Goal: Transaction & Acquisition: Download file/media

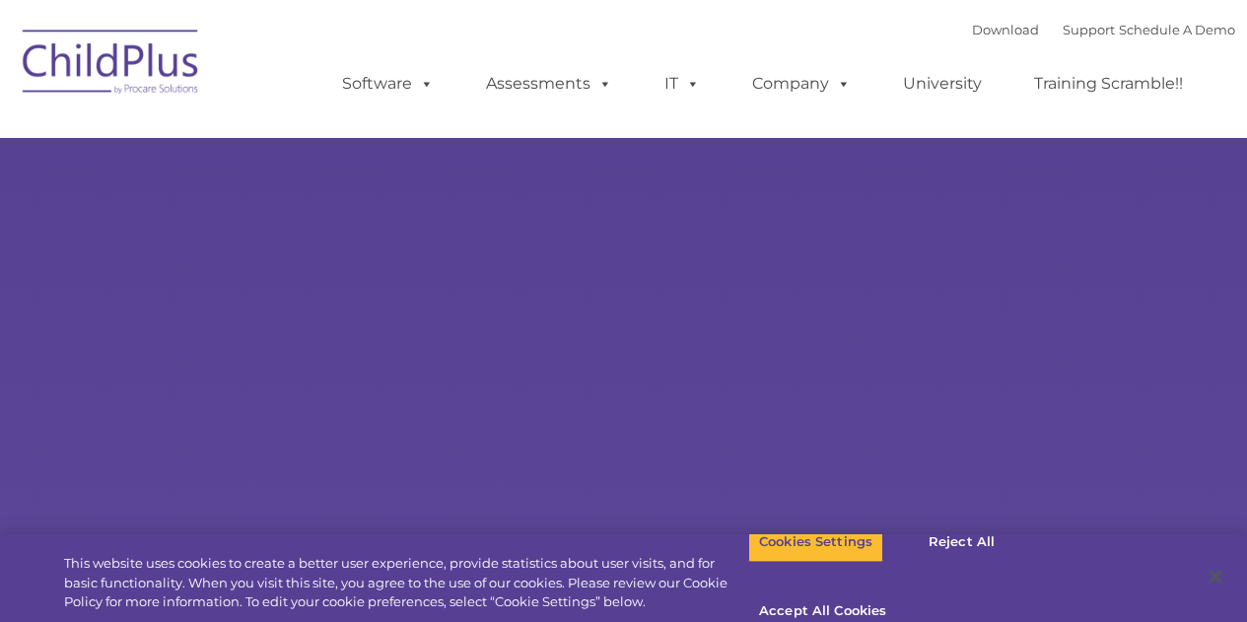
type input ""
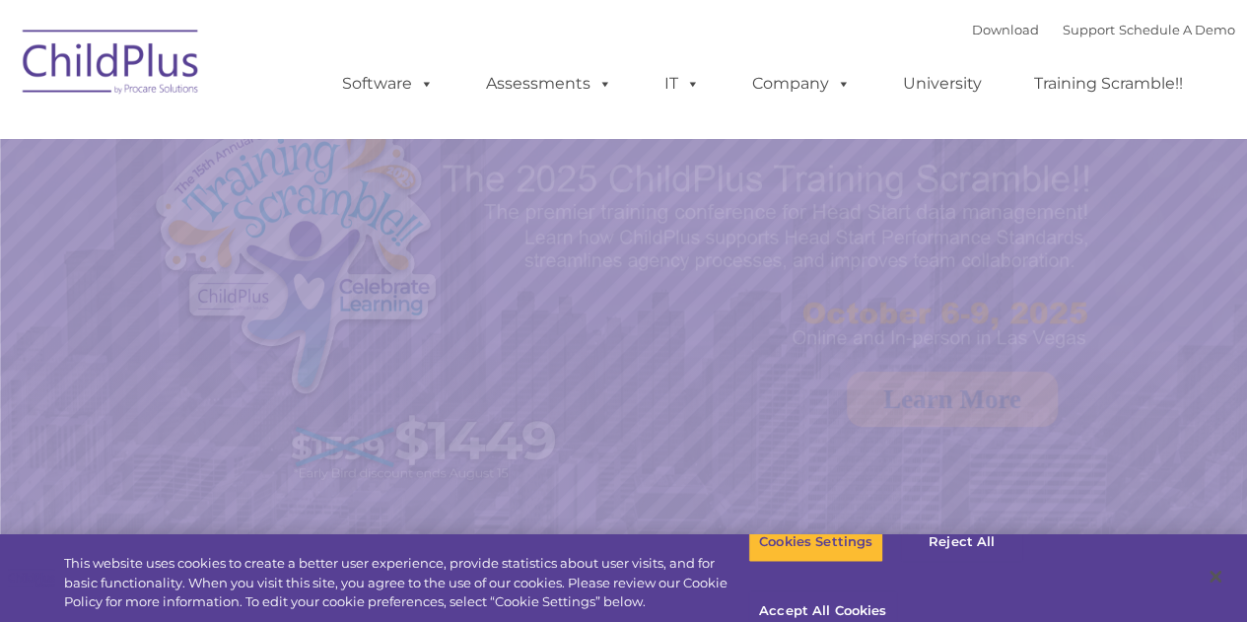
select select "MEDIUM"
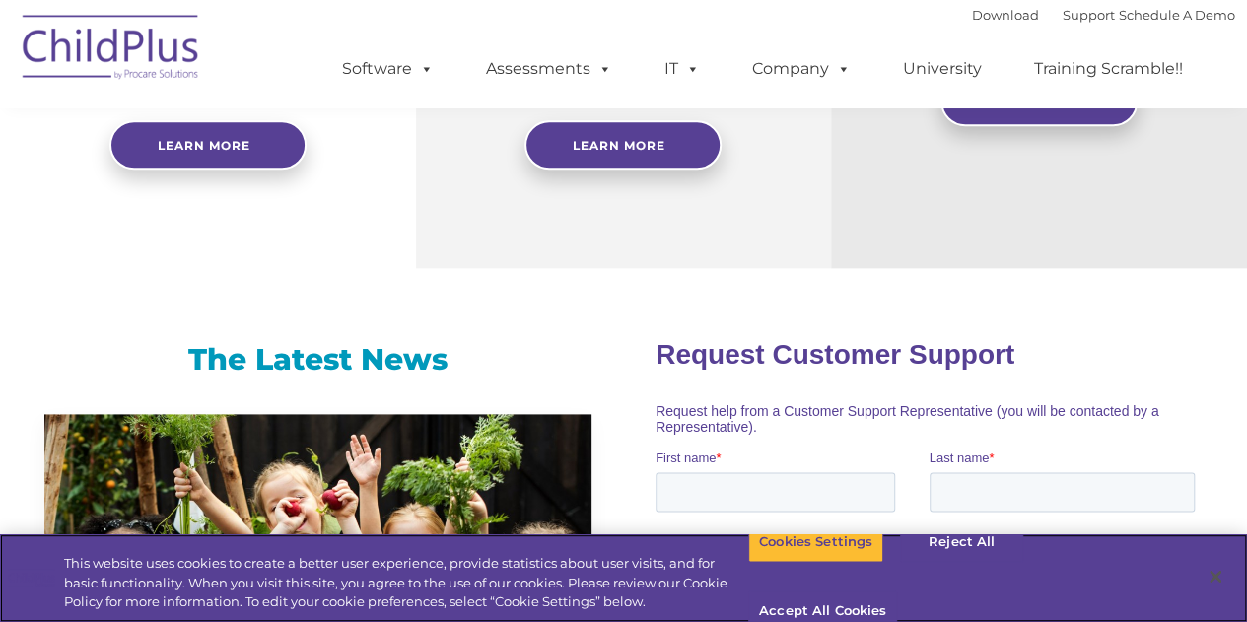
scroll to position [1083, 0]
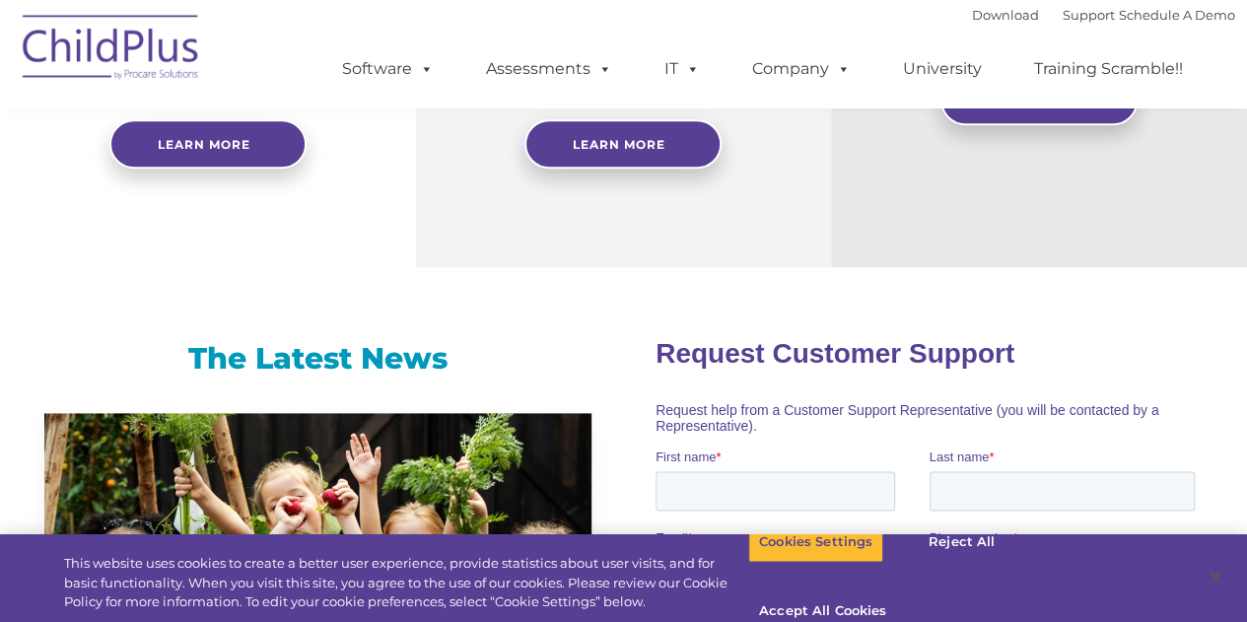
click at [170, 35] on img at bounding box center [111, 50] width 197 height 99
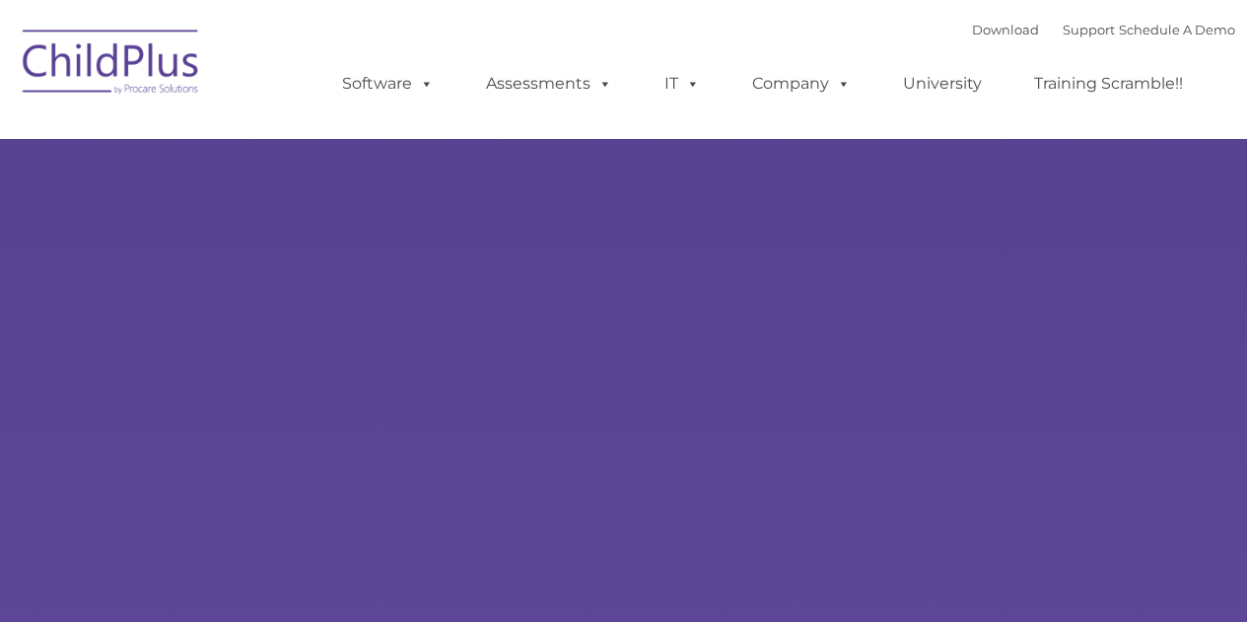
type input ""
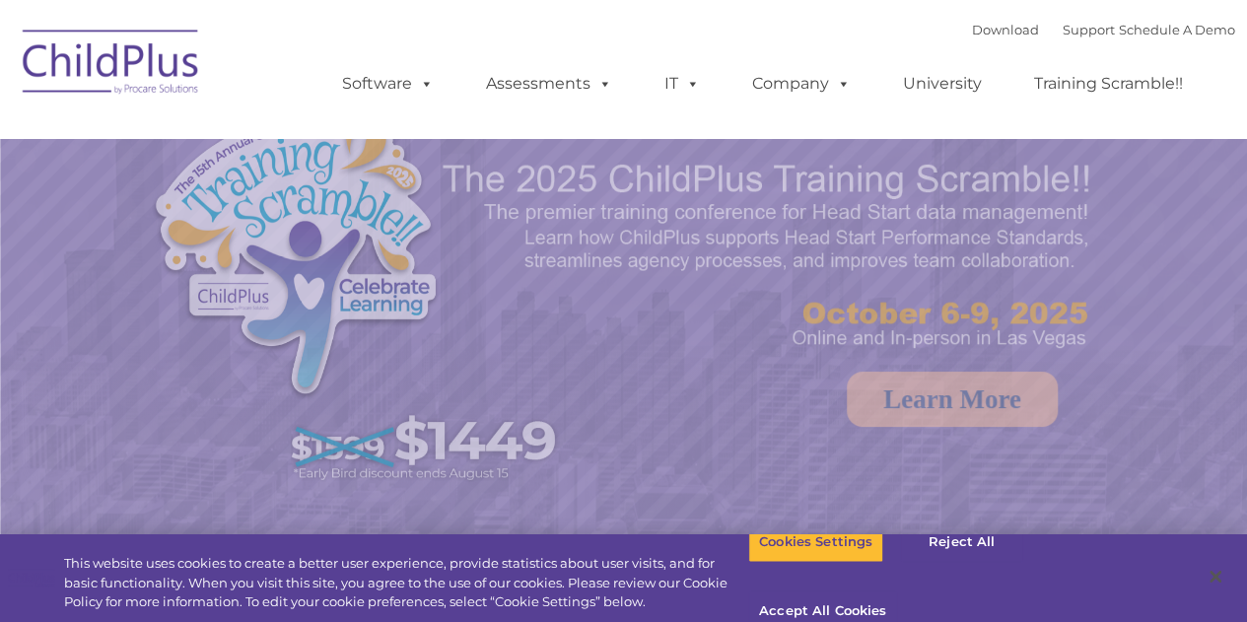
select select "MEDIUM"
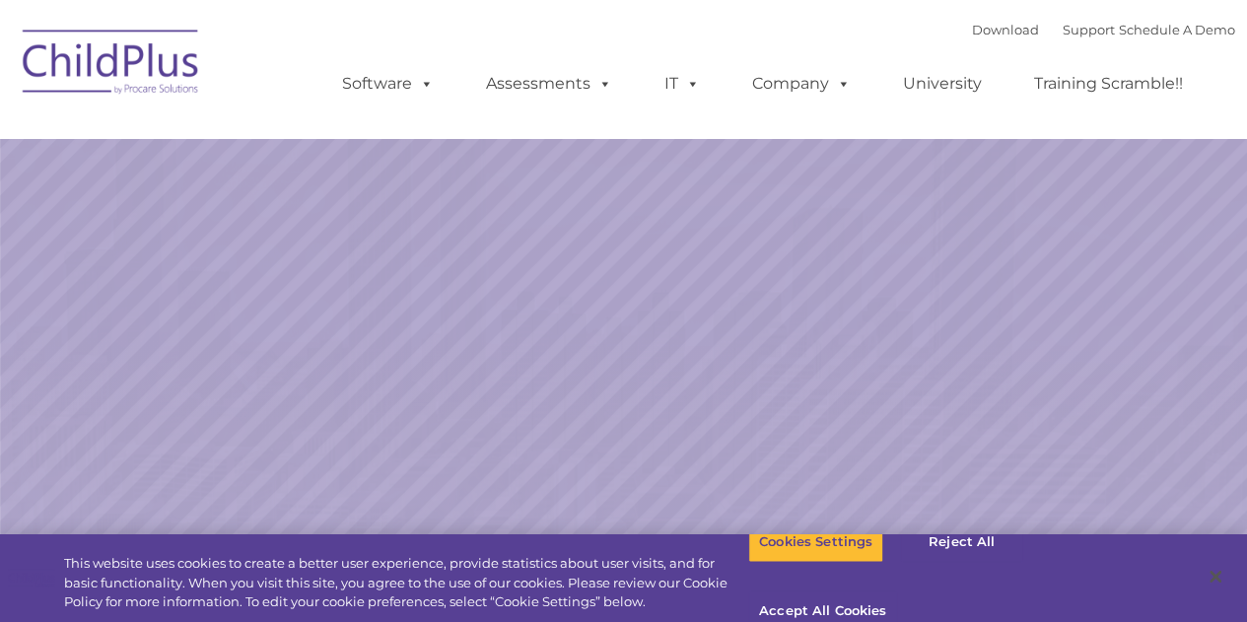
select select "MEDIUM"
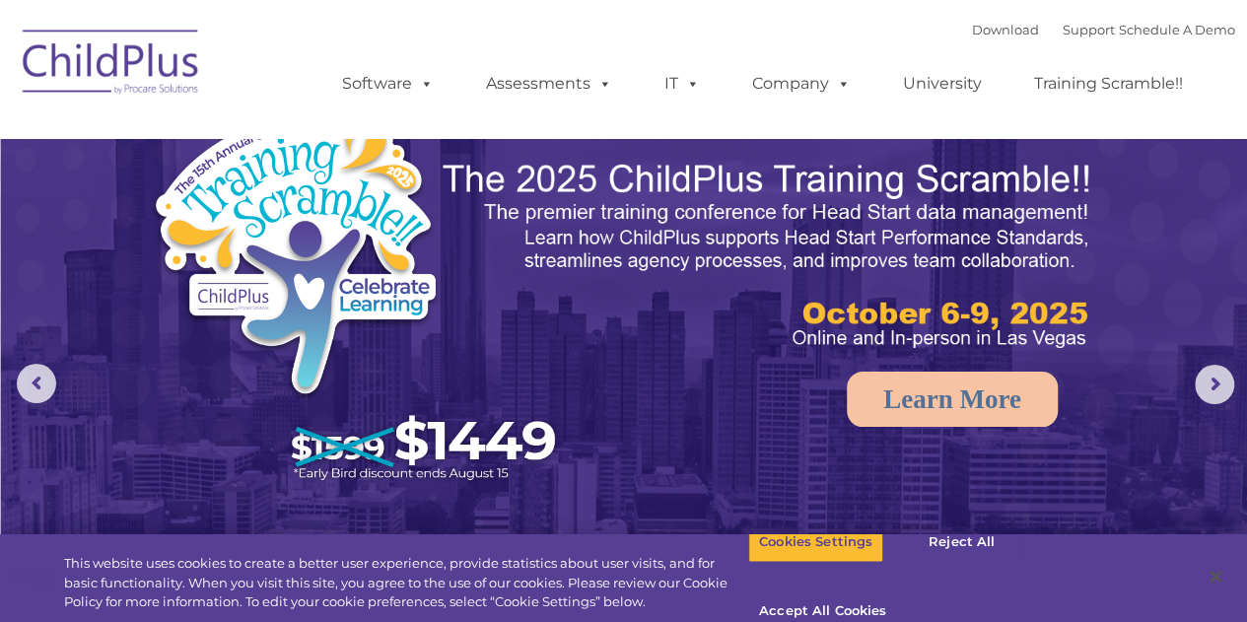
click at [144, 57] on img at bounding box center [111, 65] width 197 height 99
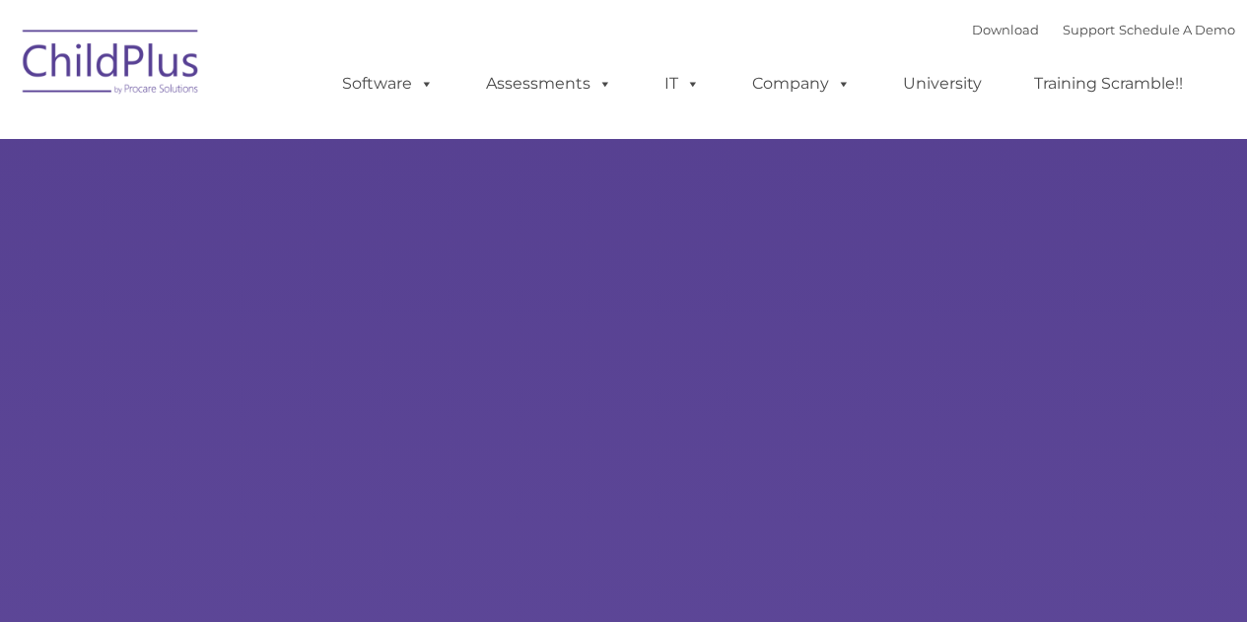
type input ""
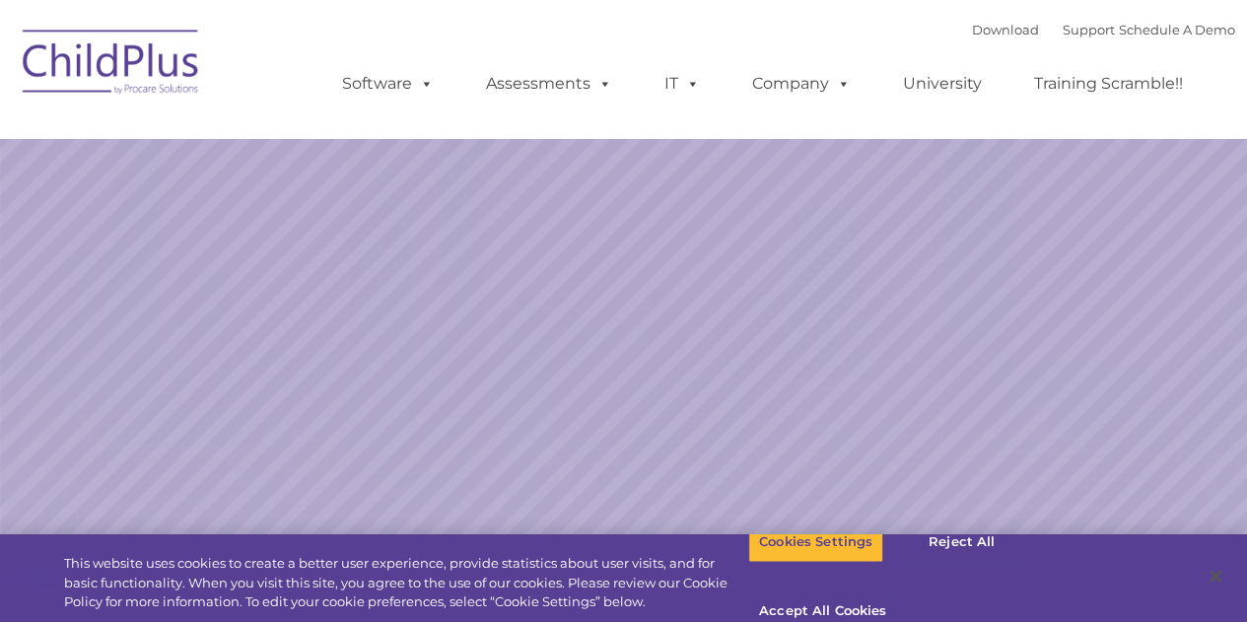
select select "MEDIUM"
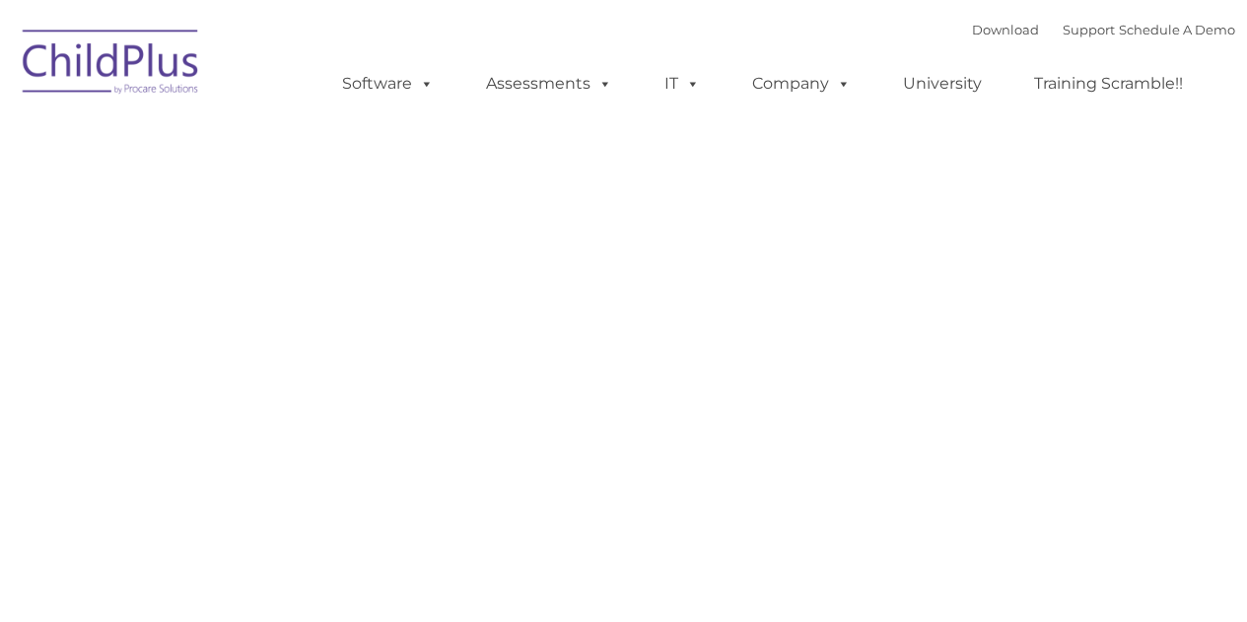
type input ""
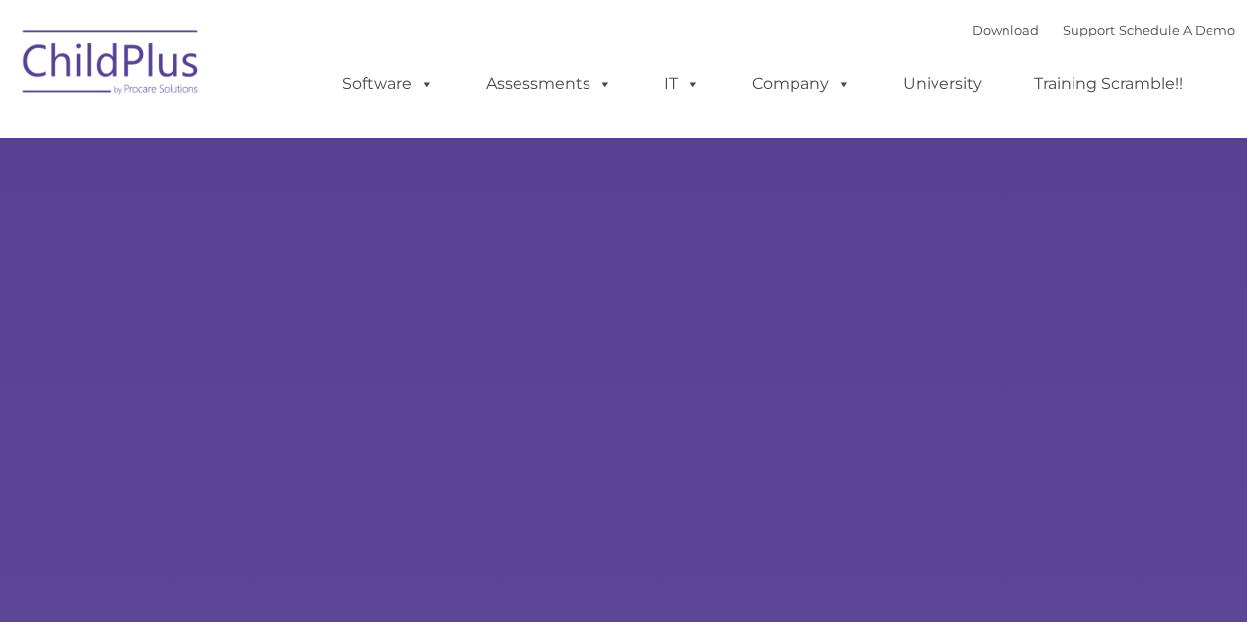
type input ""
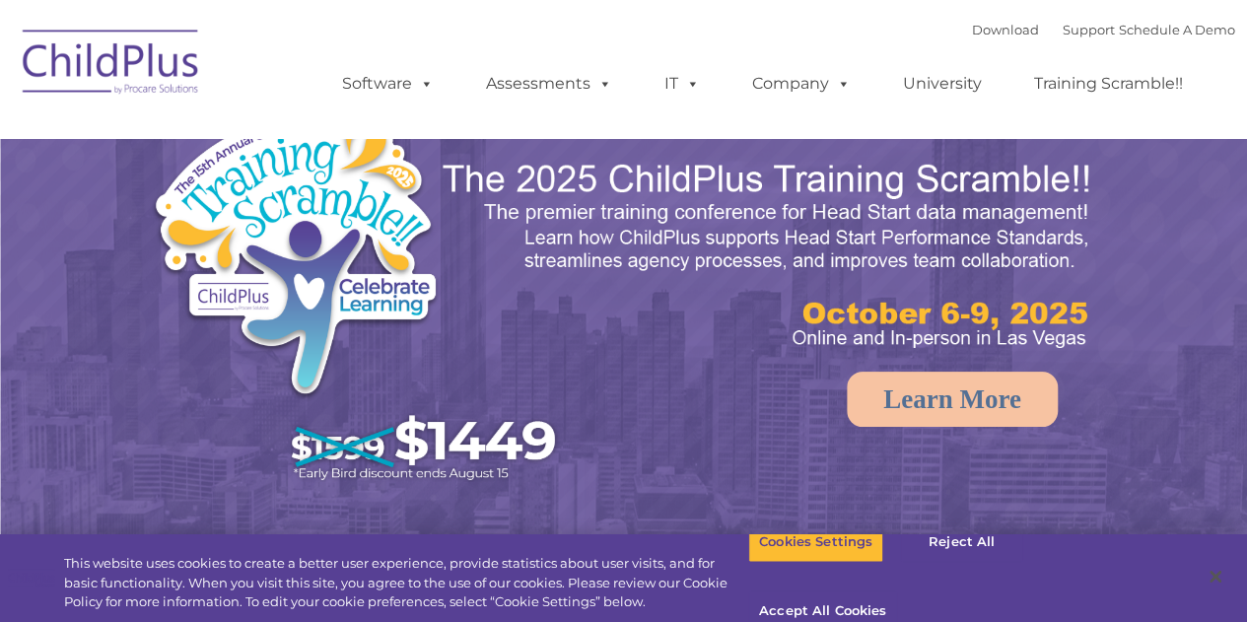
select select "MEDIUM"
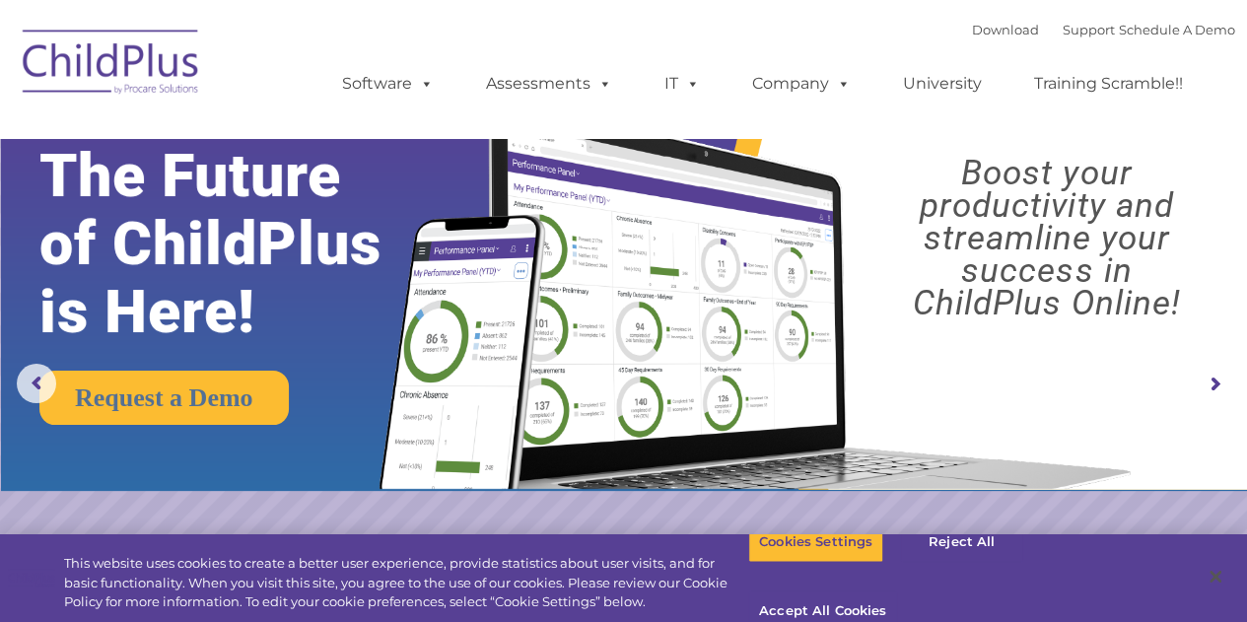
click at [95, 56] on img at bounding box center [111, 65] width 197 height 99
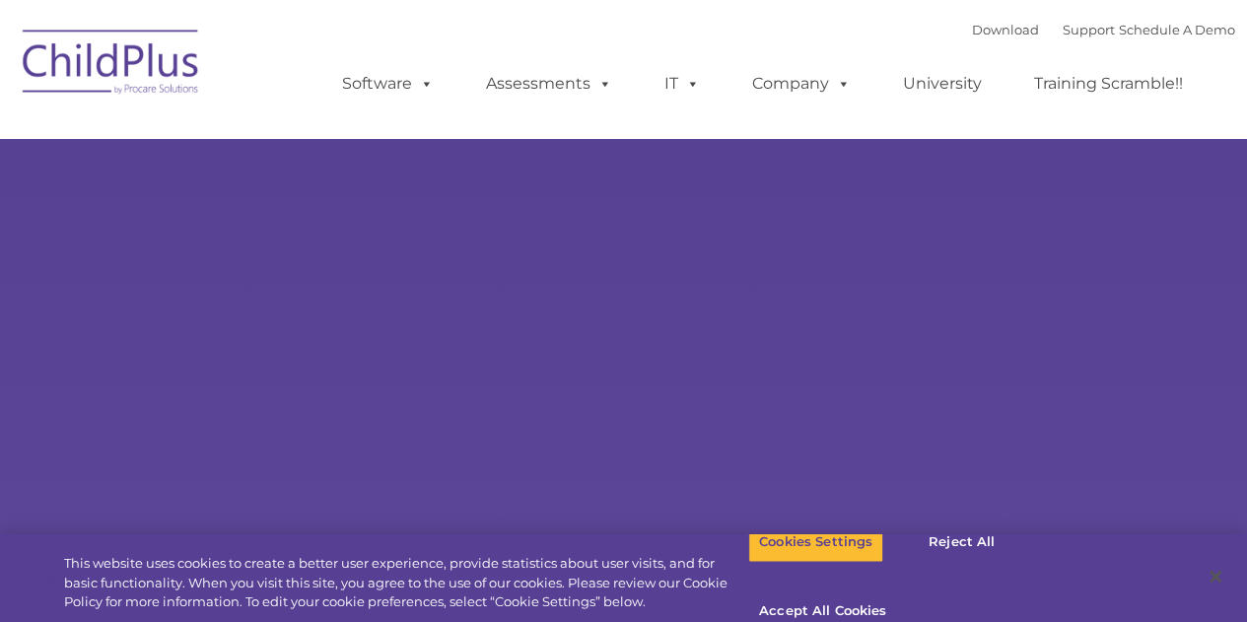
type input ""
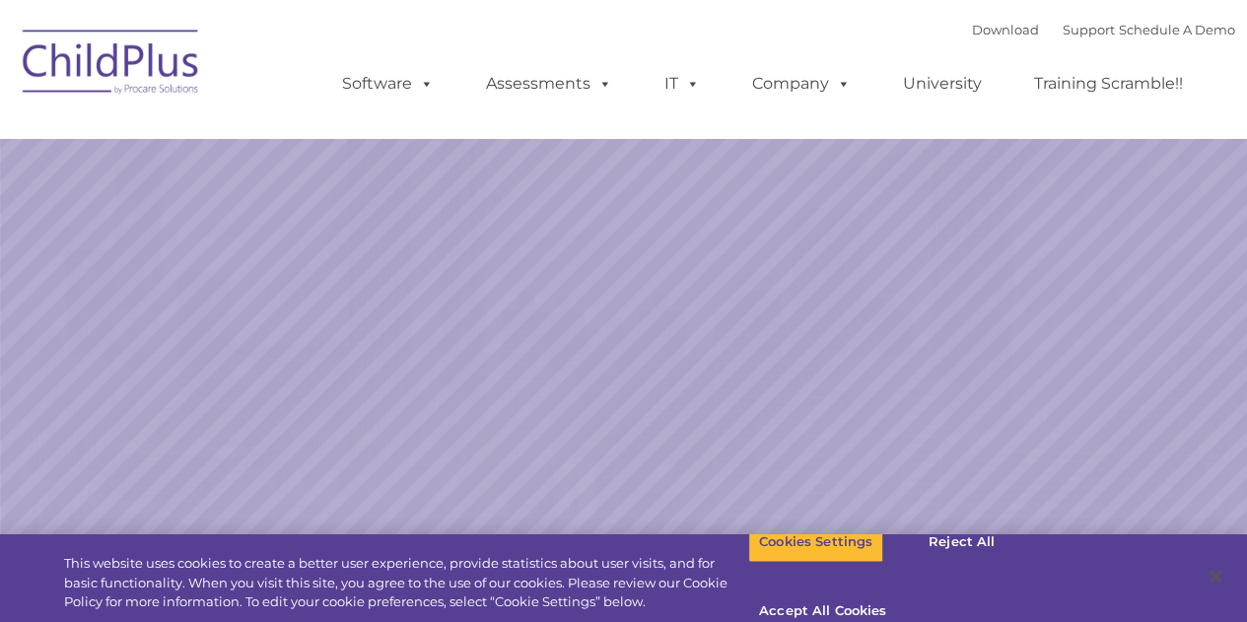
select select "MEDIUM"
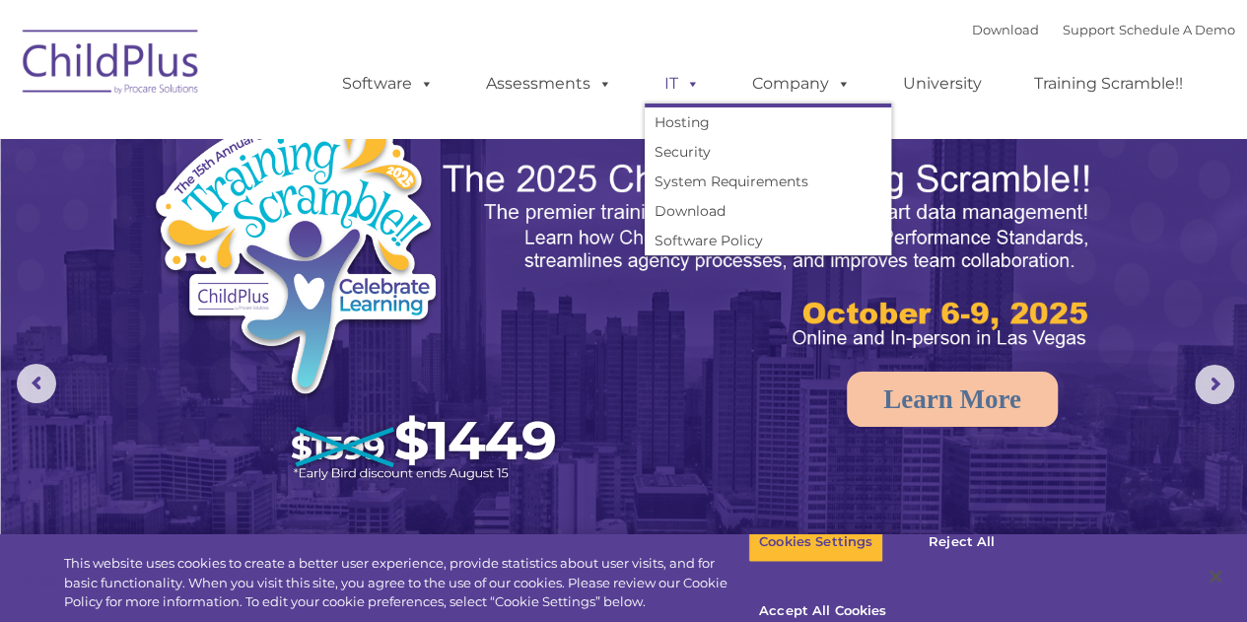
click at [685, 88] on span at bounding box center [689, 83] width 22 height 19
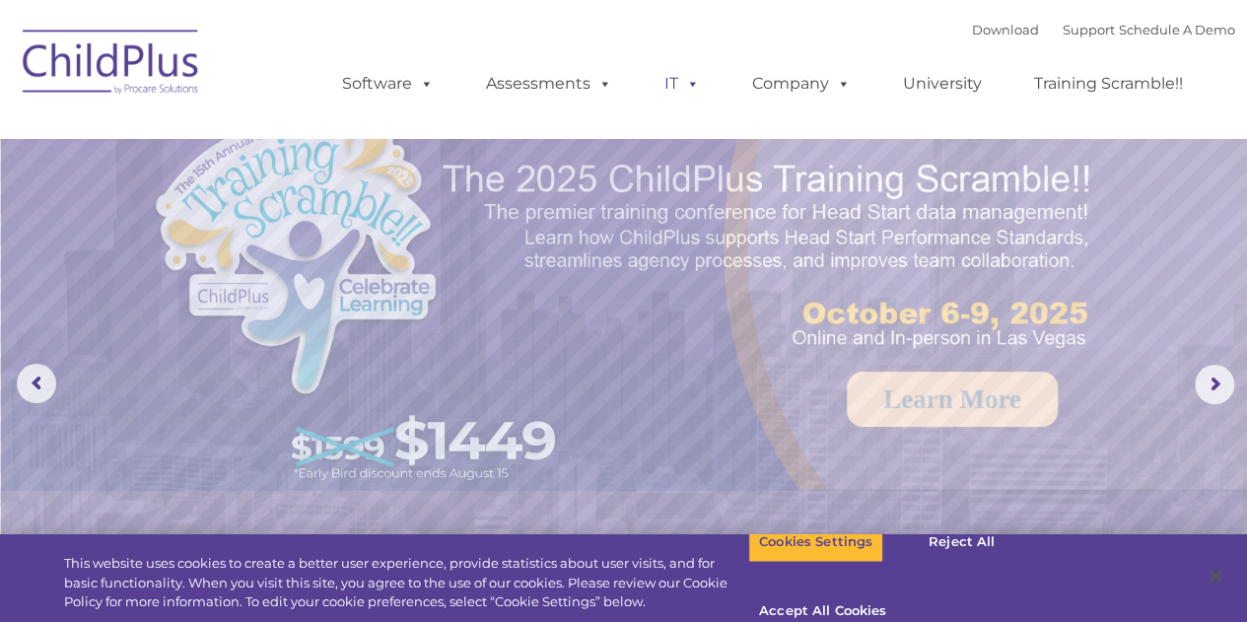
click at [685, 88] on span at bounding box center [689, 83] width 22 height 19
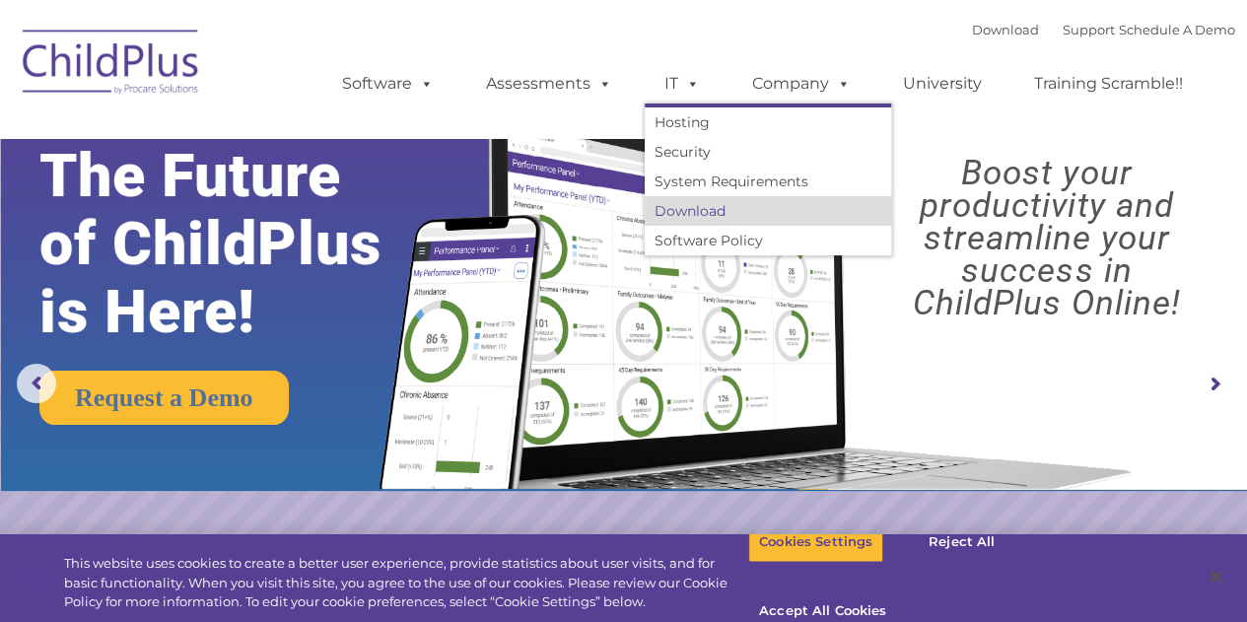
click at [692, 207] on link "Download" at bounding box center [768, 211] width 246 height 30
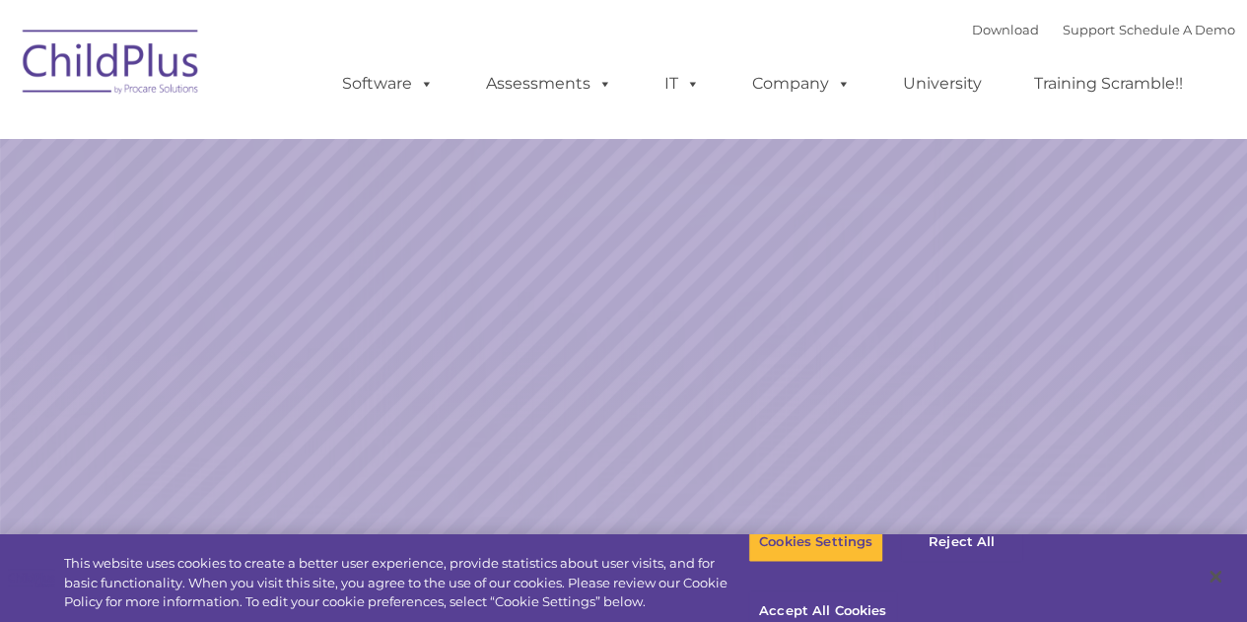
select select "MEDIUM"
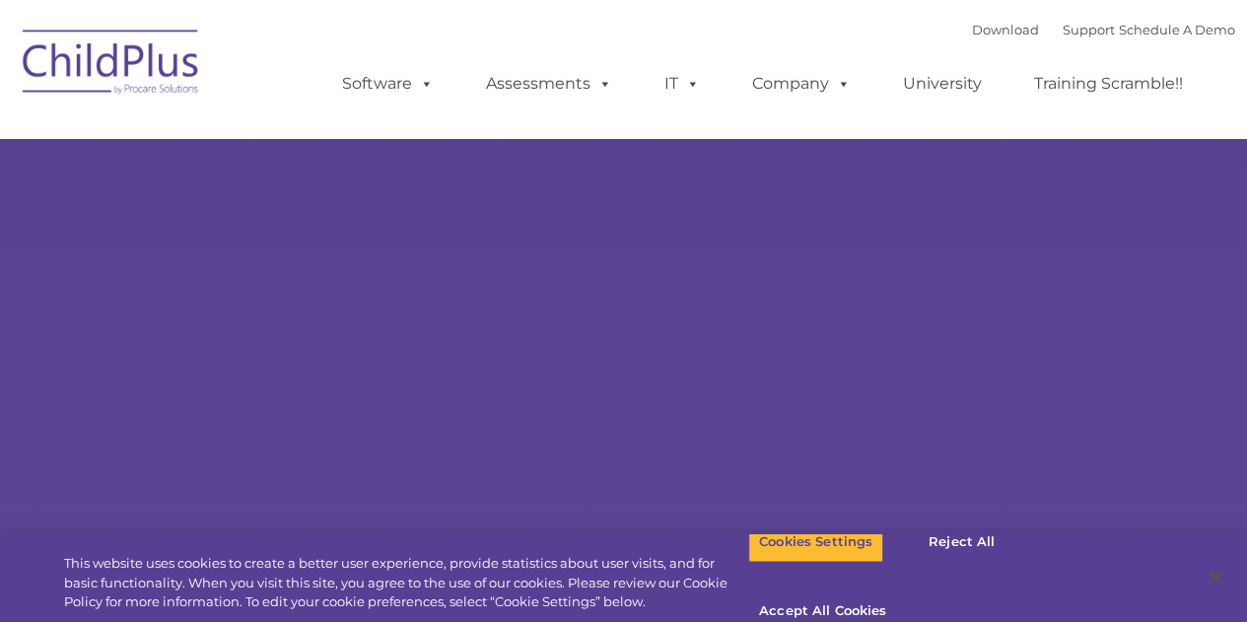
select select "MEDIUM"
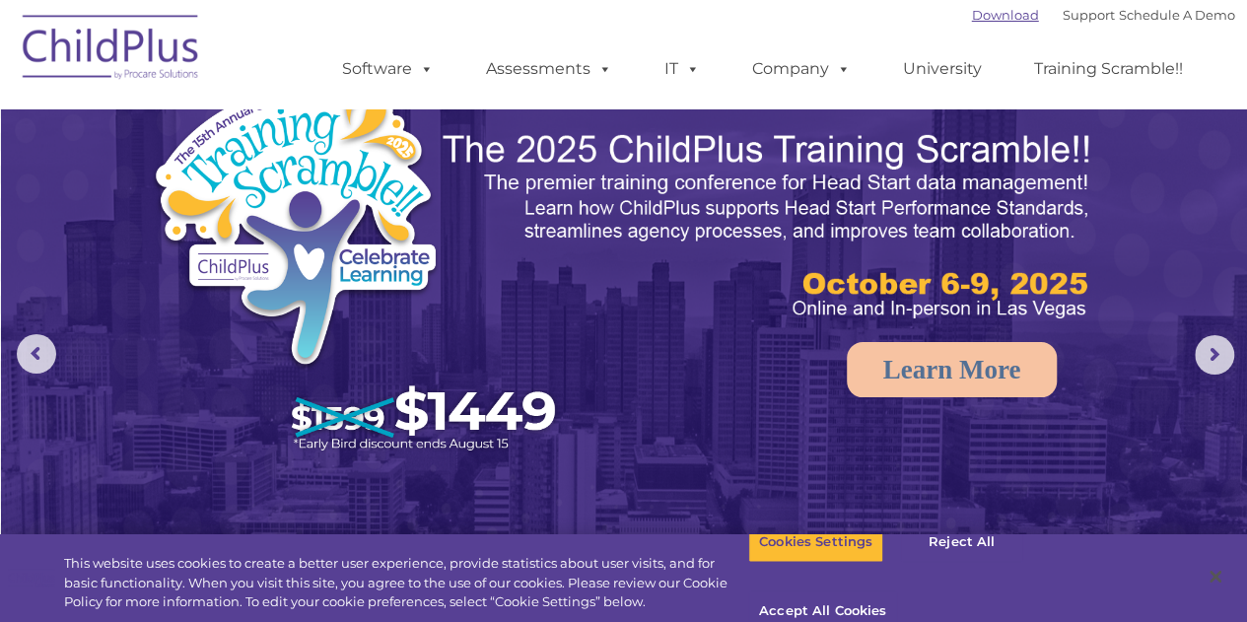
click at [987, 8] on link "Download" at bounding box center [1005, 15] width 67 height 16
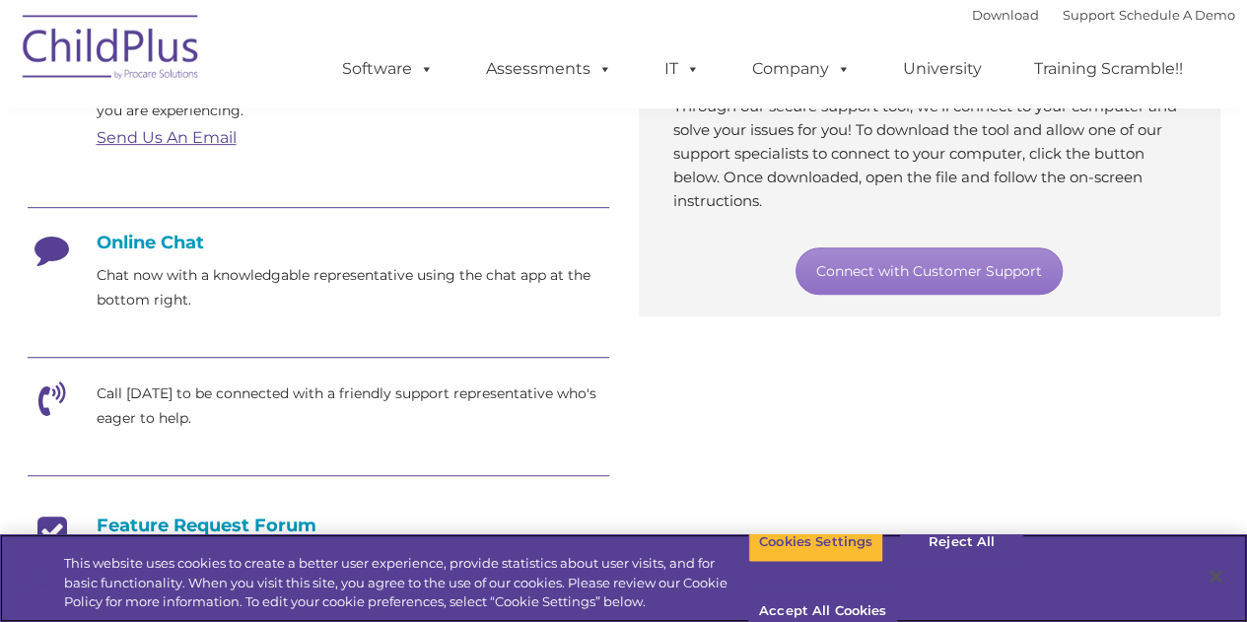
scroll to position [431, 0]
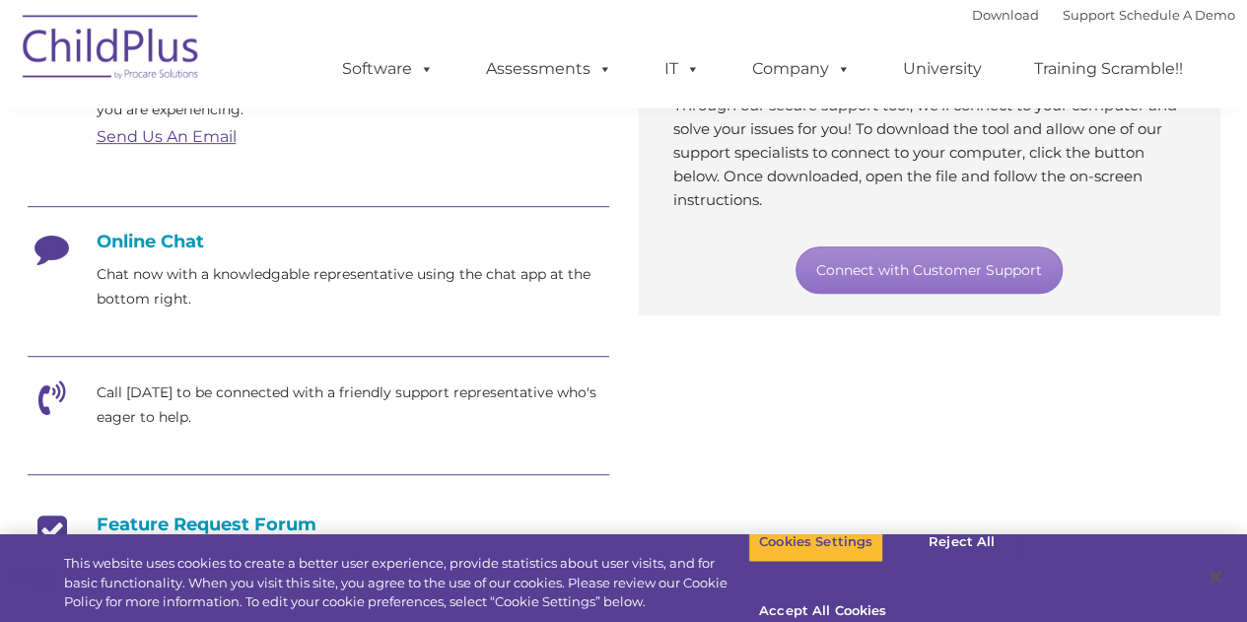
click at [162, 238] on h4 "Online Chat" at bounding box center [319, 242] width 582 height 22
click at [160, 291] on p "Chat now with a knowledgable representative using the chat app at the bottom ri…" at bounding box center [353, 286] width 513 height 49
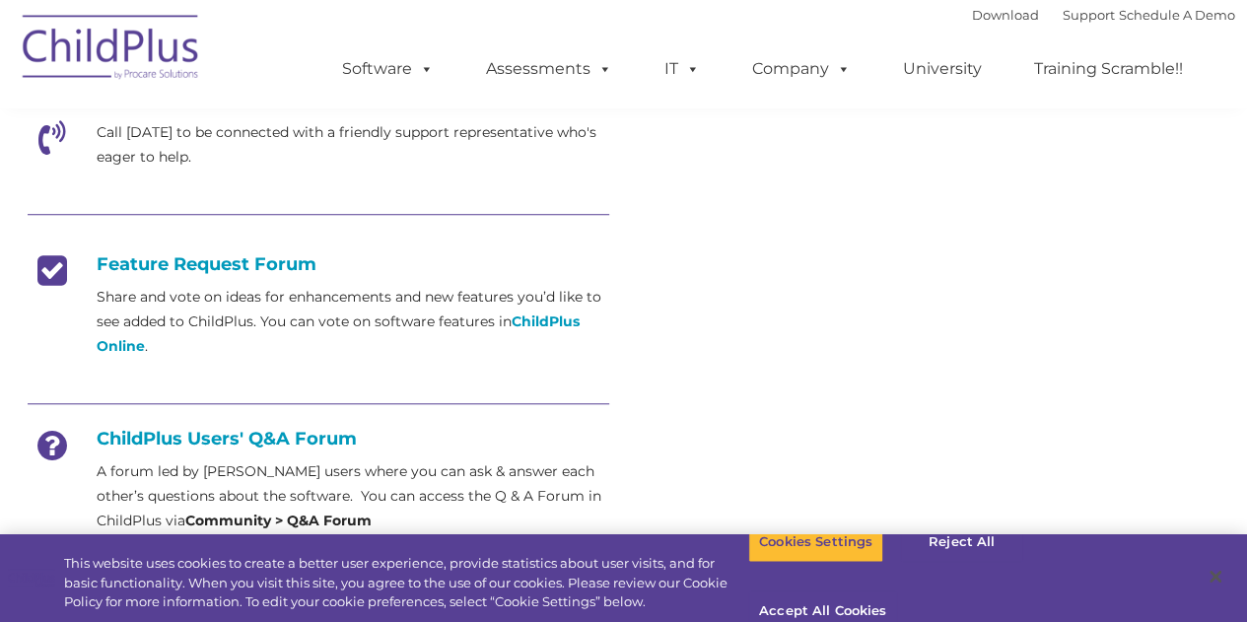
scroll to position [1319, 0]
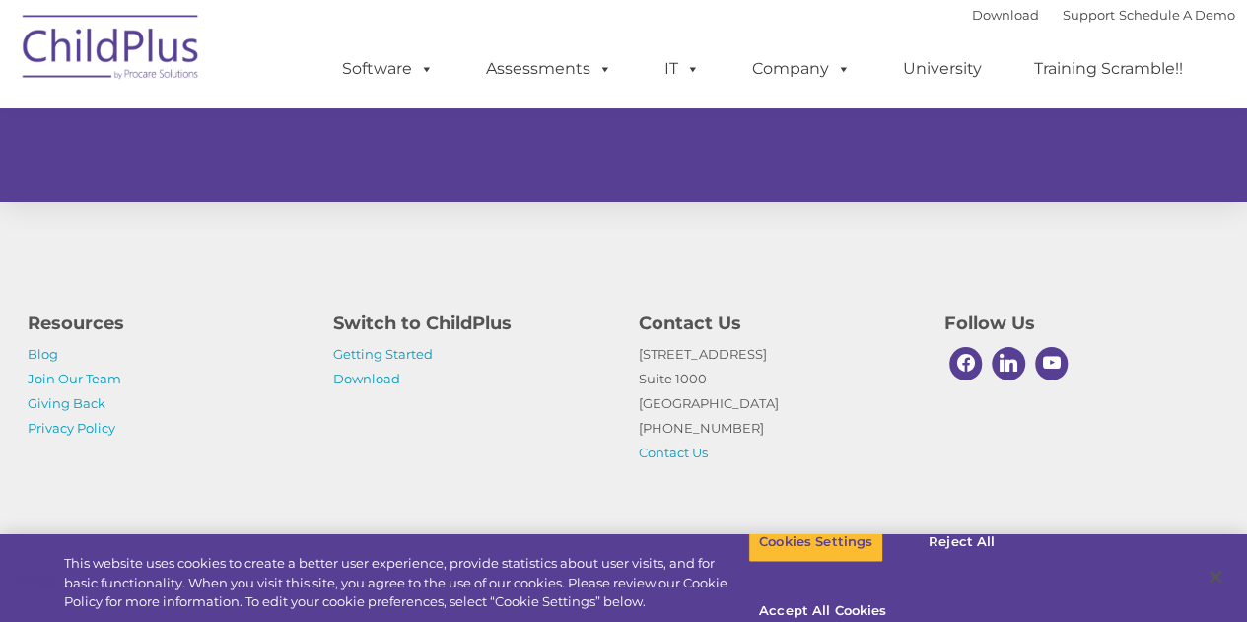
click at [86, 38] on img at bounding box center [111, 50] width 197 height 99
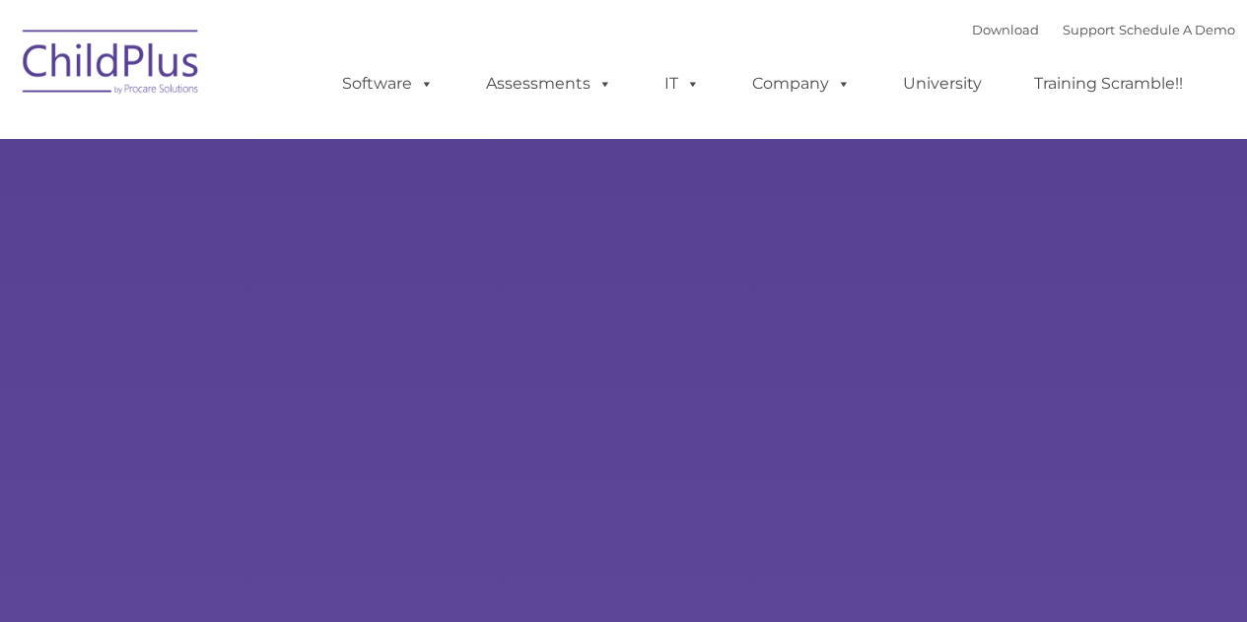
type input ""
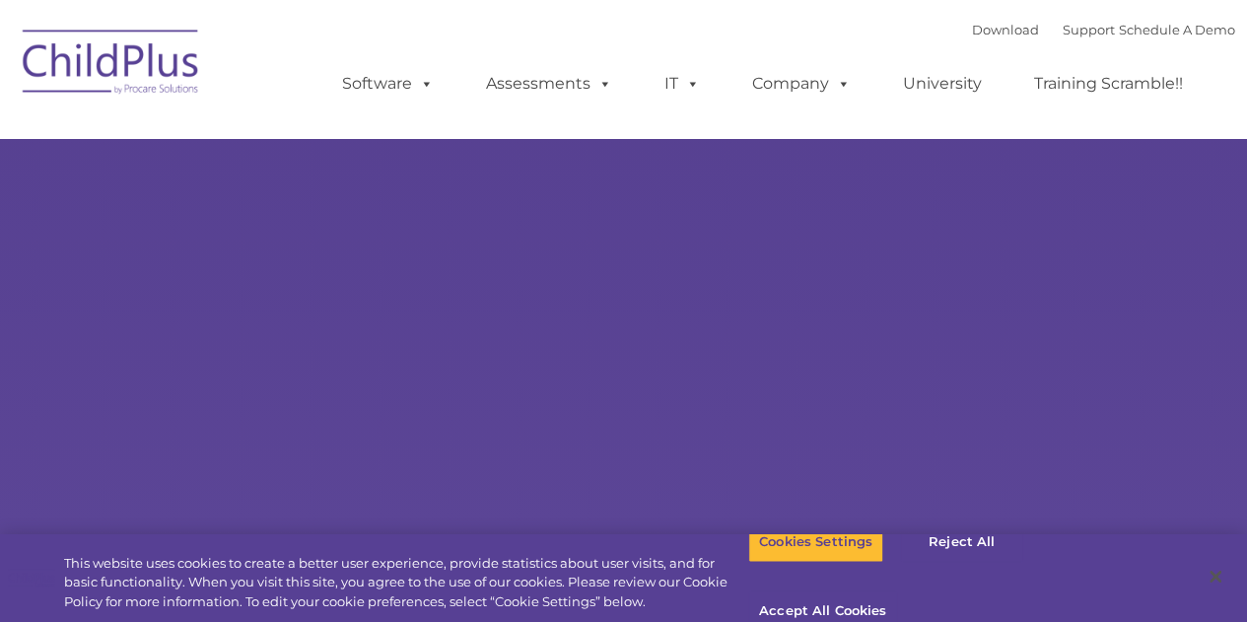
select select "MEDIUM"
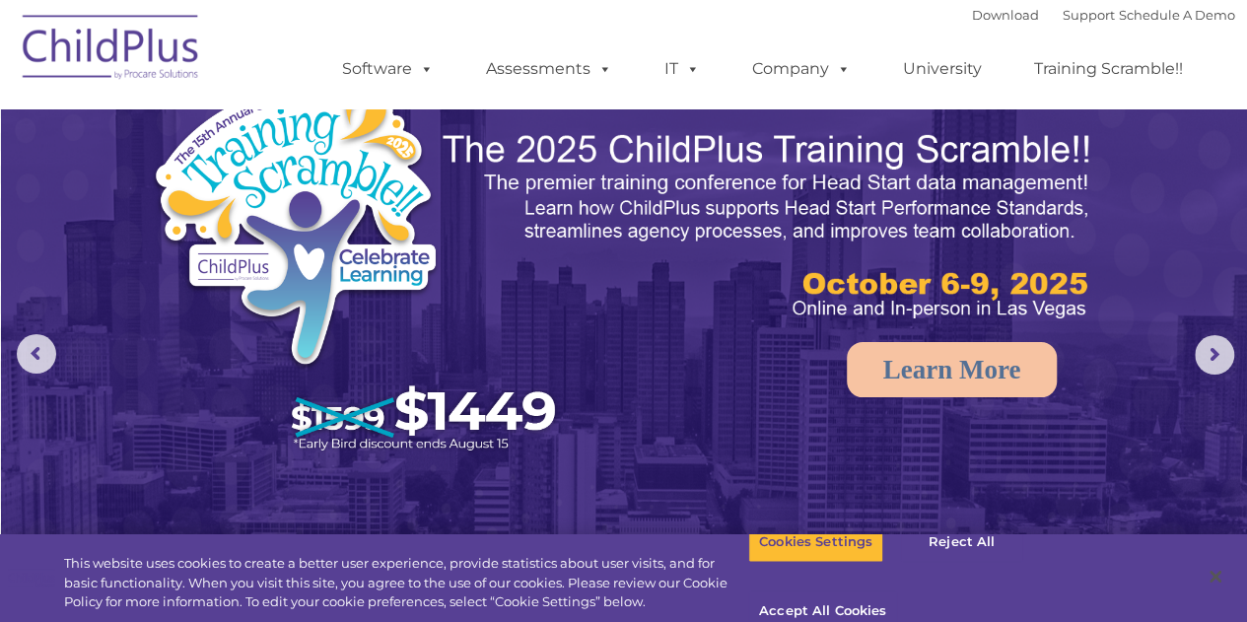
click at [976, 6] on div "Download Support | Schedule A Demo " at bounding box center [1103, 15] width 263 height 30
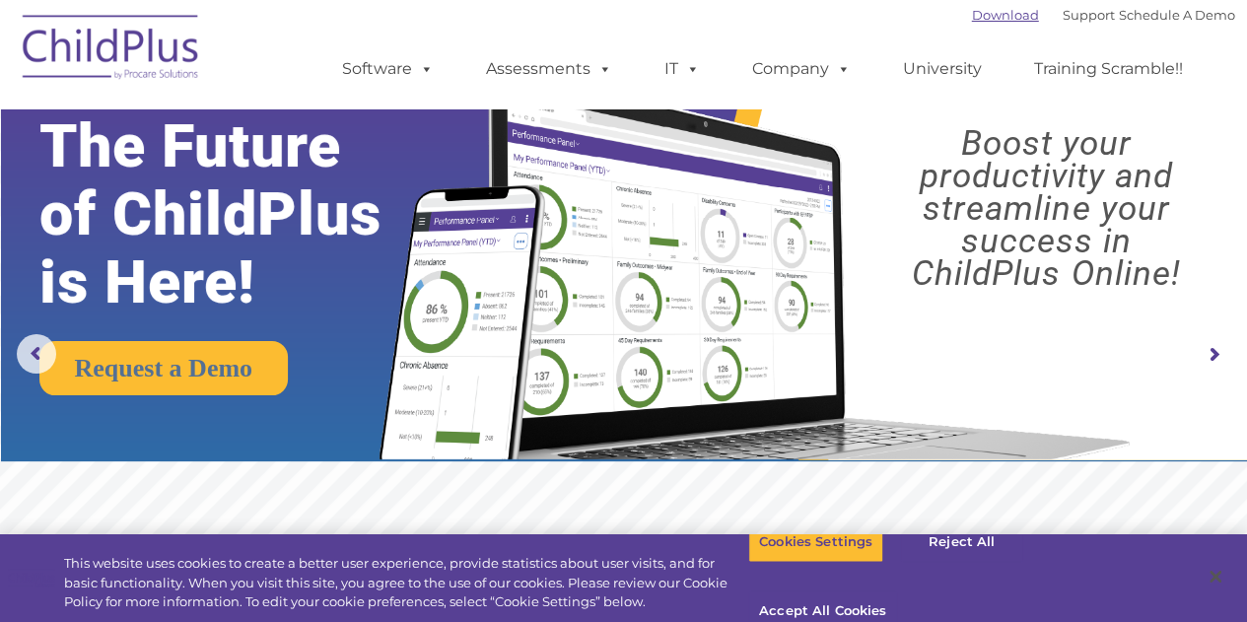
click at [972, 12] on link "Download" at bounding box center [1005, 15] width 67 height 16
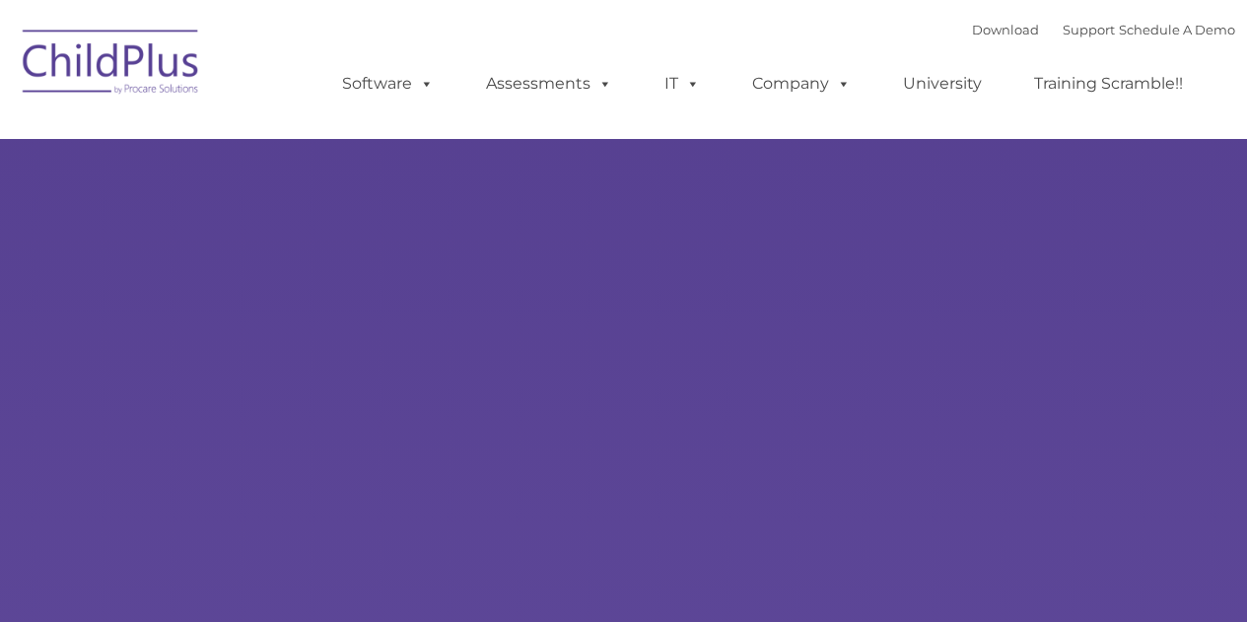
type input ""
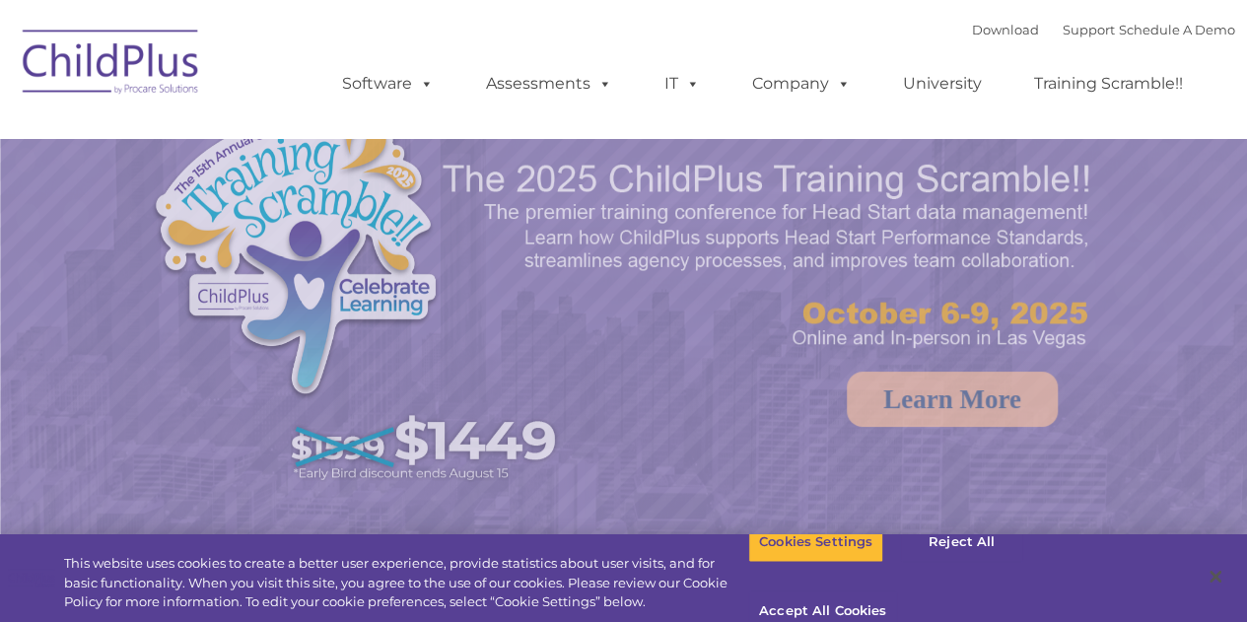
select select "MEDIUM"
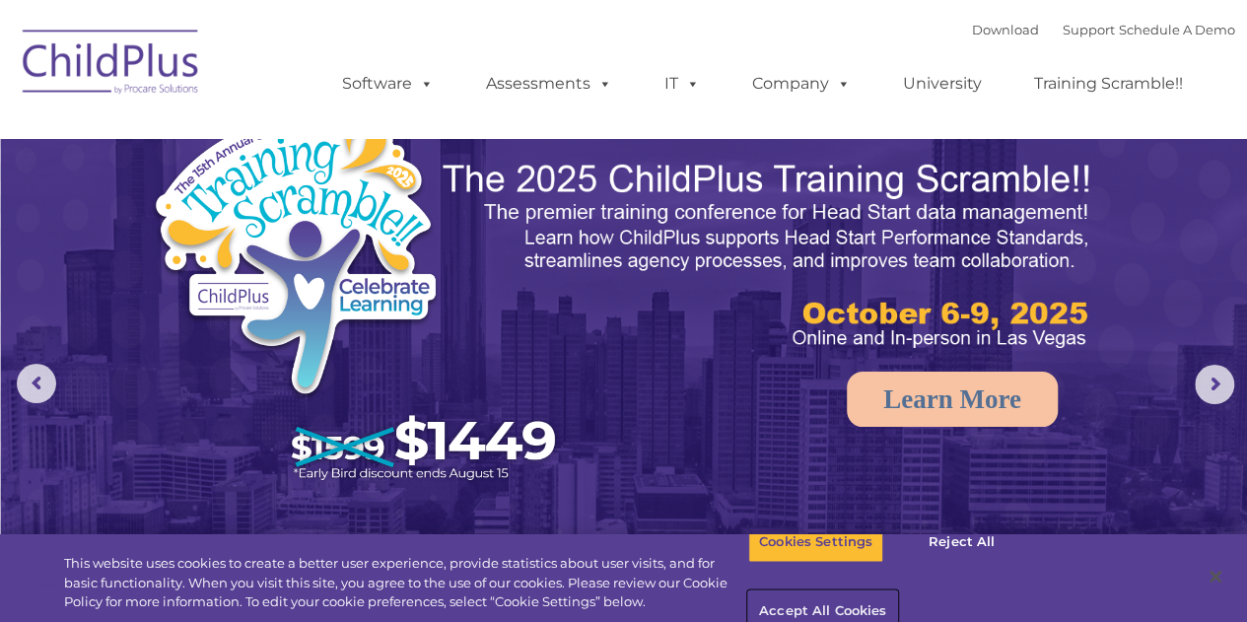
click at [897, 592] on button "Accept All Cookies" at bounding box center [822, 612] width 149 height 41
